Goal: Find specific page/section: Find specific page/section

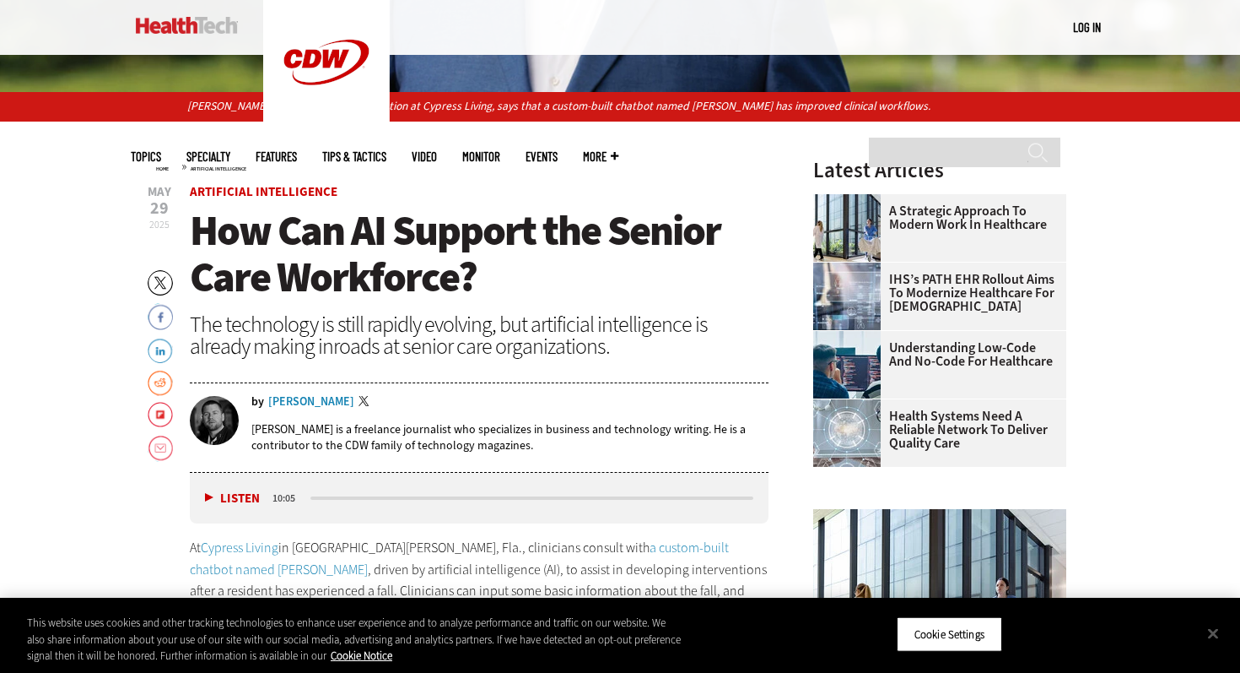
scroll to position [494, 0]
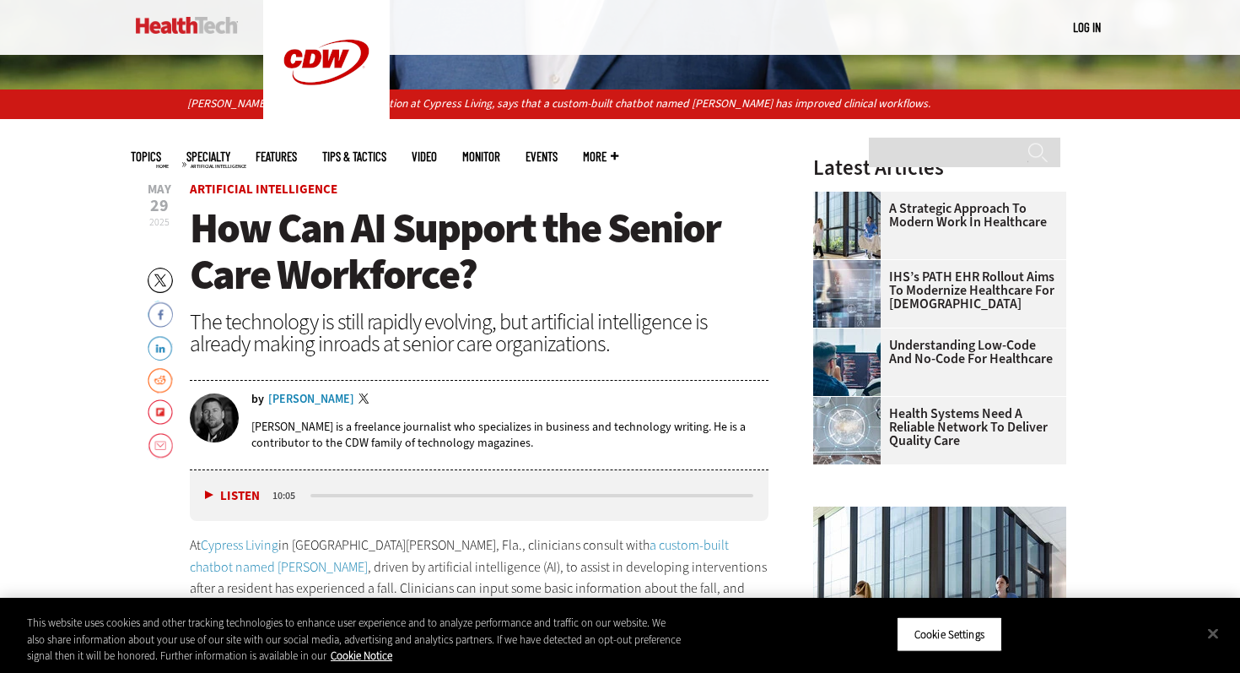
click at [327, 404] on div "[PERSON_NAME]" at bounding box center [311, 399] width 86 height 12
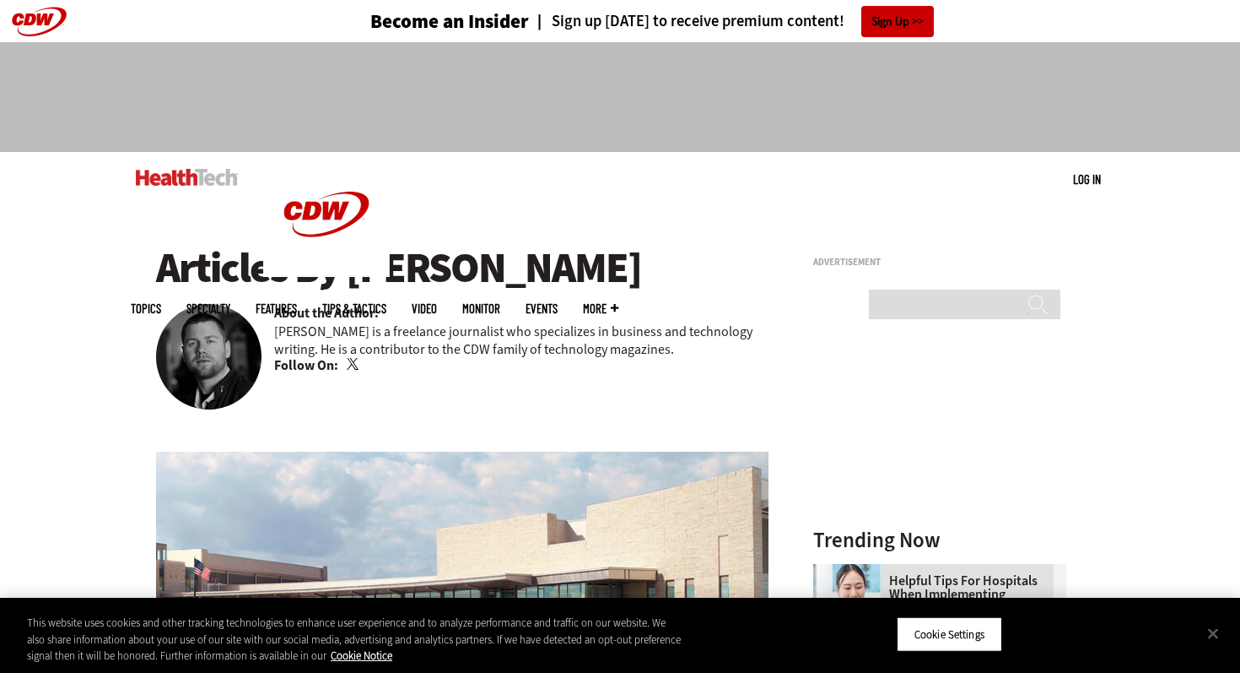
click at [414, 260] on h1 "Articles By Calvin Hennick" at bounding box center [462, 268] width 613 height 46
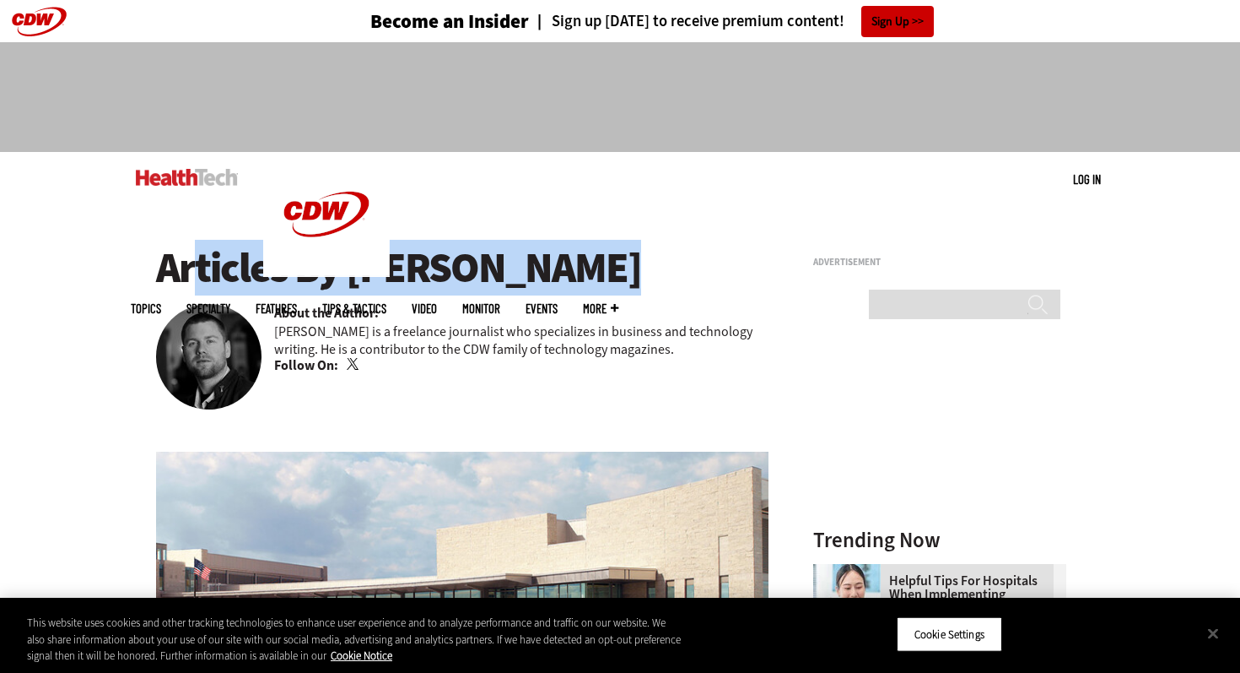
click at [414, 260] on h1 "Articles By Calvin Hennick" at bounding box center [462, 268] width 613 height 46
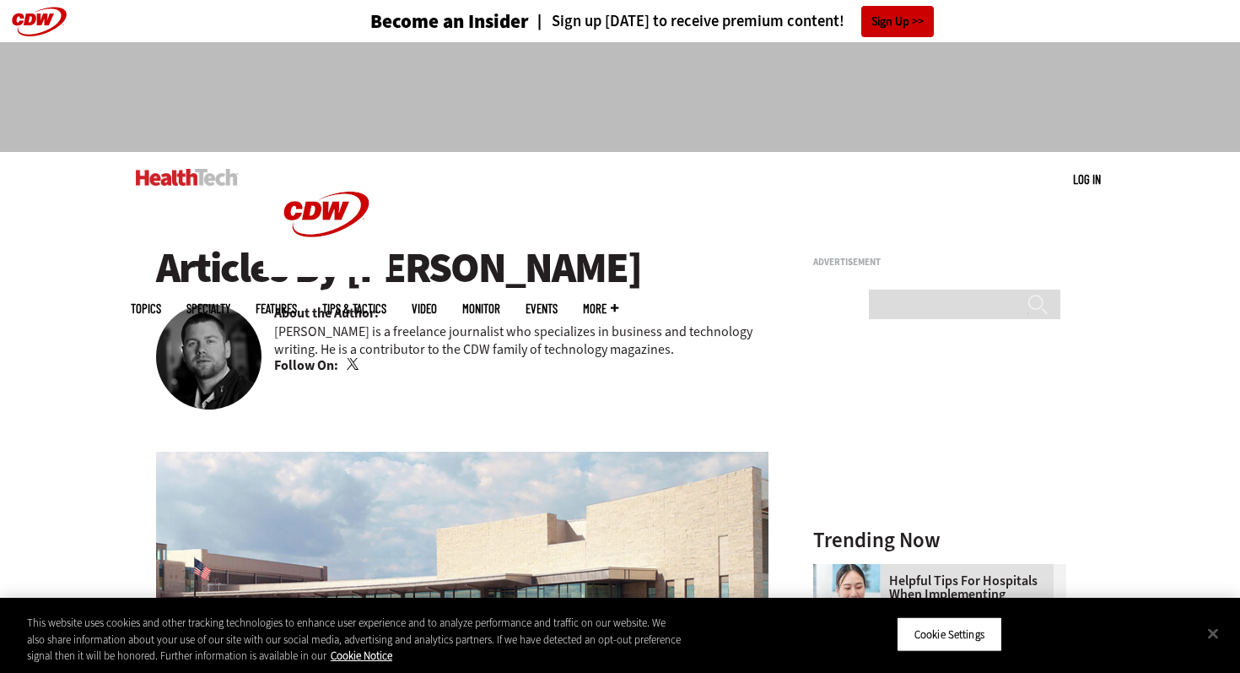
drag, startPoint x: 501, startPoint y: 261, endPoint x: 516, endPoint y: 261, distance: 14.3
click at [502, 261] on h1 "Articles By Calvin Hennick" at bounding box center [462, 268] width 613 height 46
copy h1 "[PERSON_NAME]"
drag, startPoint x: 602, startPoint y: 266, endPoint x: 356, endPoint y: 263, distance: 246.4
click at [356, 263] on h1 "Articles By Calvin Hennick" at bounding box center [462, 268] width 613 height 46
